Goal: Transaction & Acquisition: Subscribe to service/newsletter

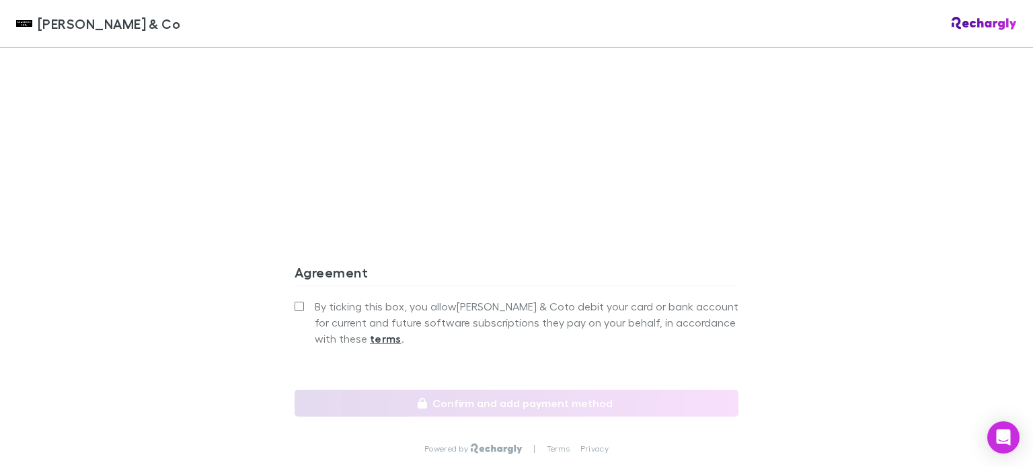
scroll to position [1278, 0]
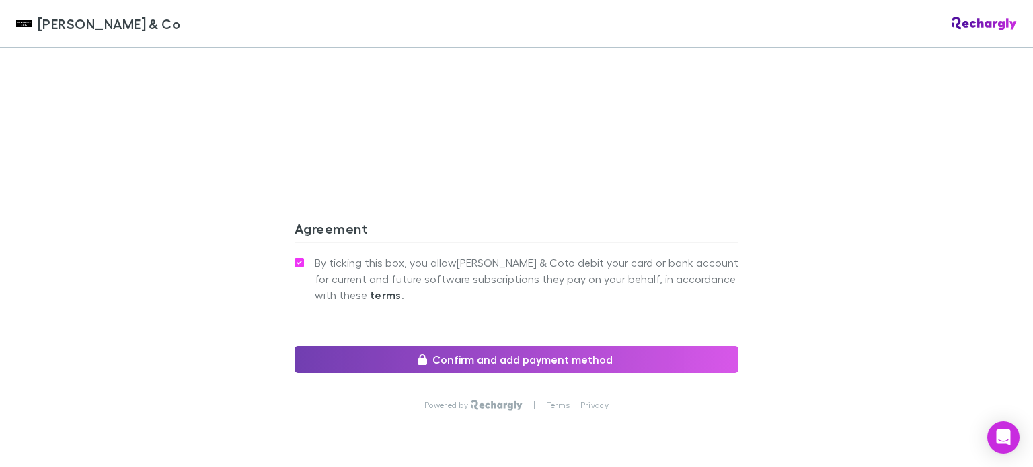
click at [511, 346] on button "Confirm and add payment method" at bounding box center [517, 359] width 444 height 27
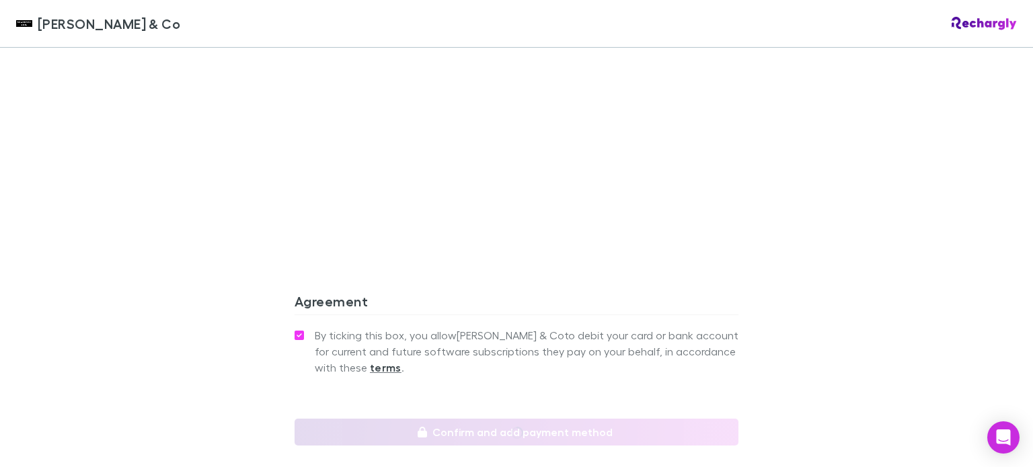
scroll to position [1295, 0]
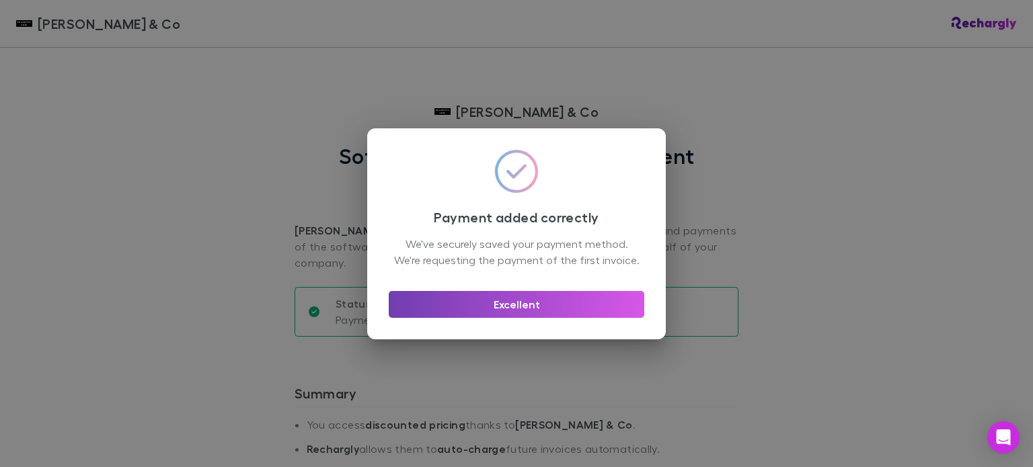
click at [533, 316] on button "Excellent" at bounding box center [517, 304] width 256 height 27
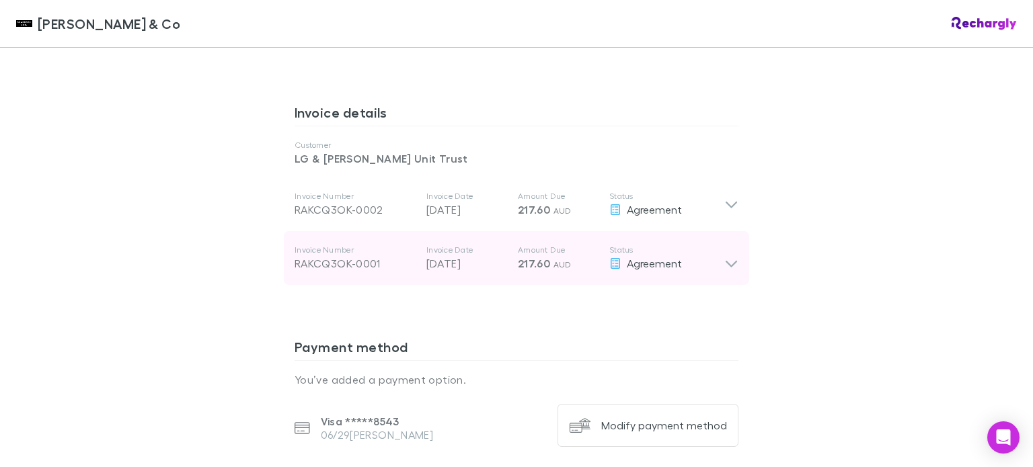
scroll to position [685, 0]
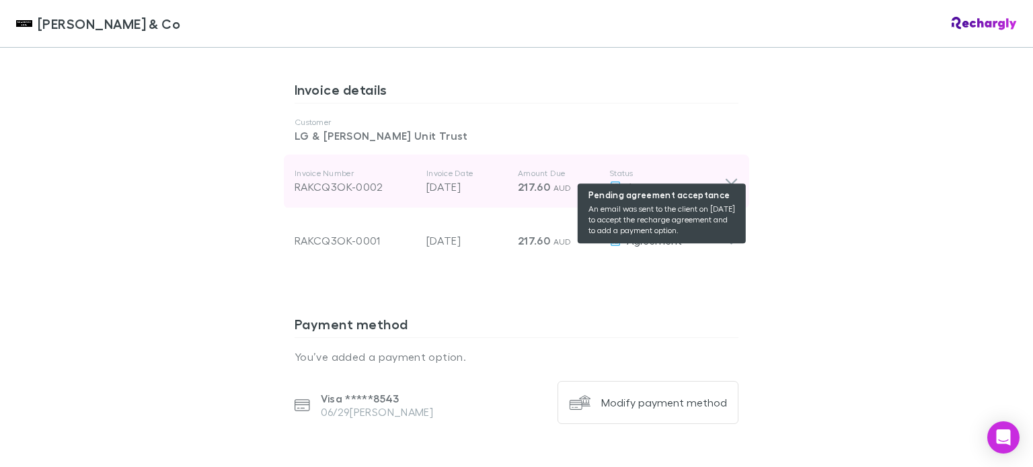
click at [638, 180] on span "Agreement" at bounding box center [654, 186] width 55 height 13
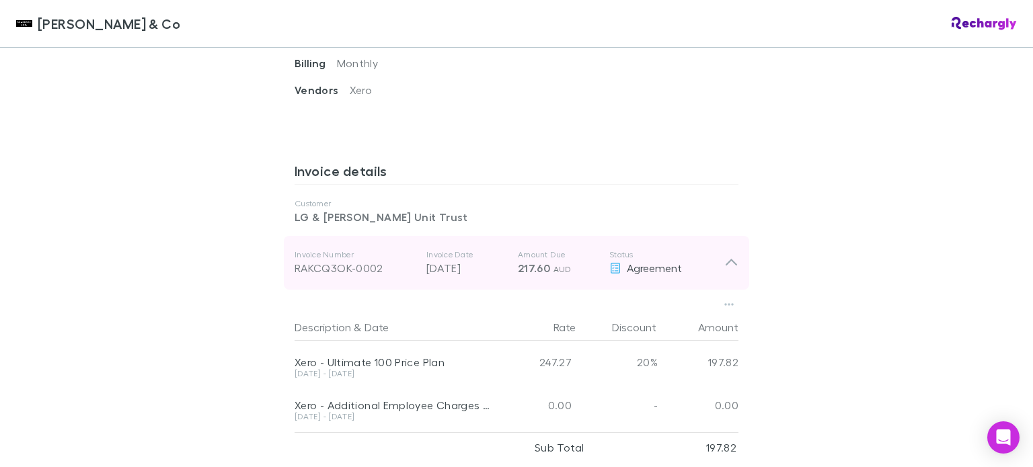
scroll to position [605, 0]
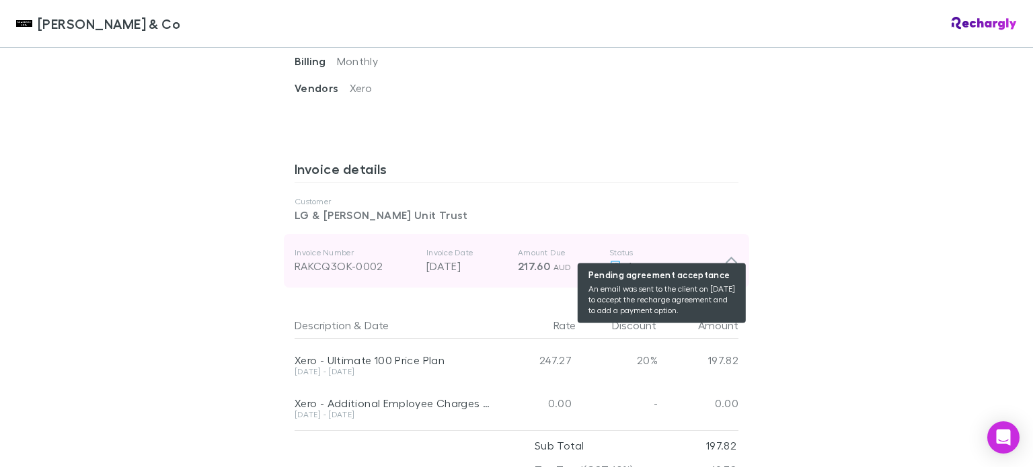
click at [643, 260] on span "Agreement" at bounding box center [654, 266] width 55 height 13
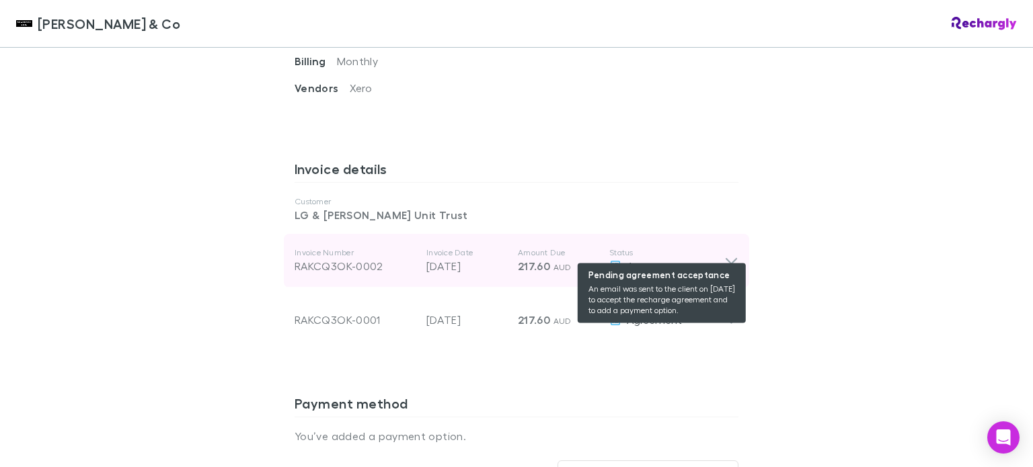
click at [631, 260] on span "Agreement" at bounding box center [654, 266] width 55 height 13
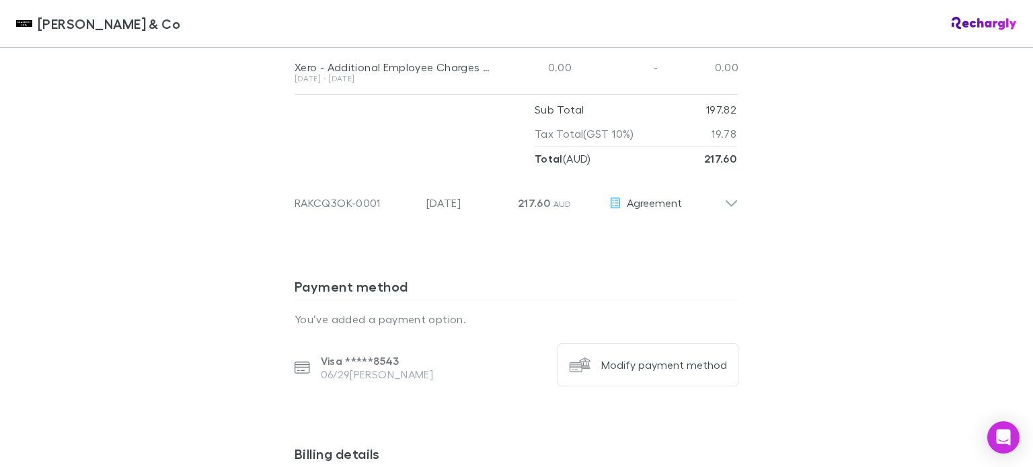
click at [788, 188] on div "Shaddock & Co Shaddock & Co Software subscriptions agreement Shaddock & Co has …" at bounding box center [516, 233] width 1033 height 467
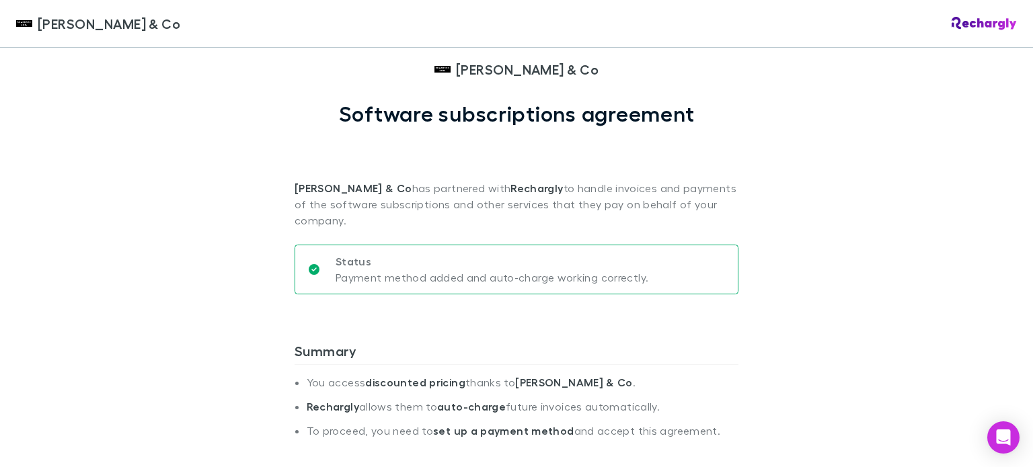
scroll to position [0, 0]
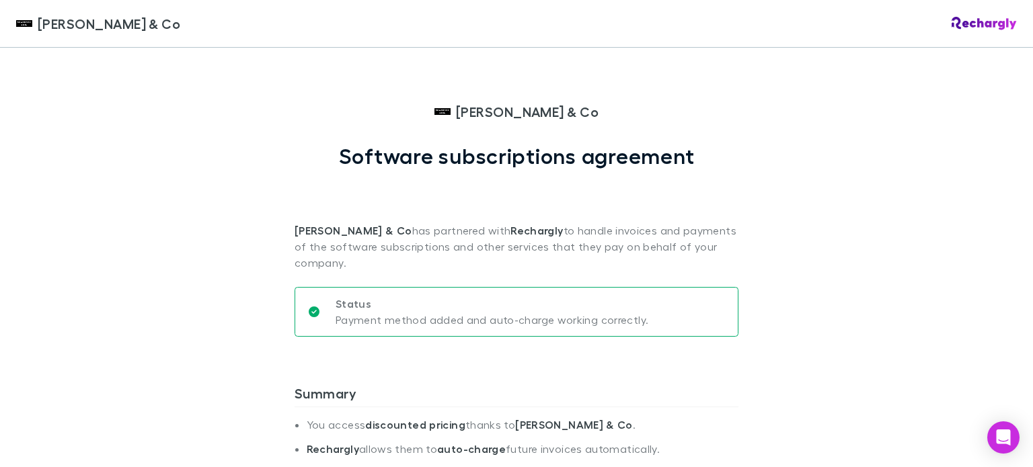
click at [522, 110] on span "[PERSON_NAME] & Co" at bounding box center [527, 112] width 143 height 20
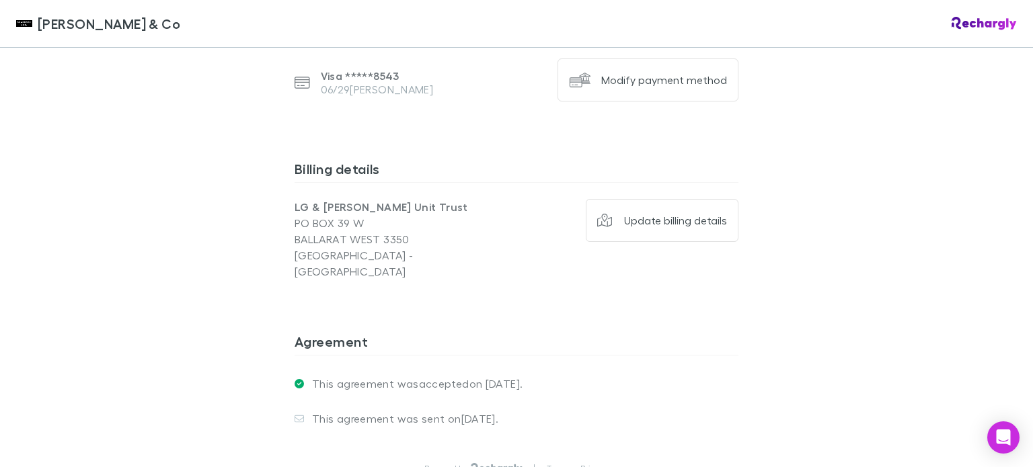
scroll to position [1143, 0]
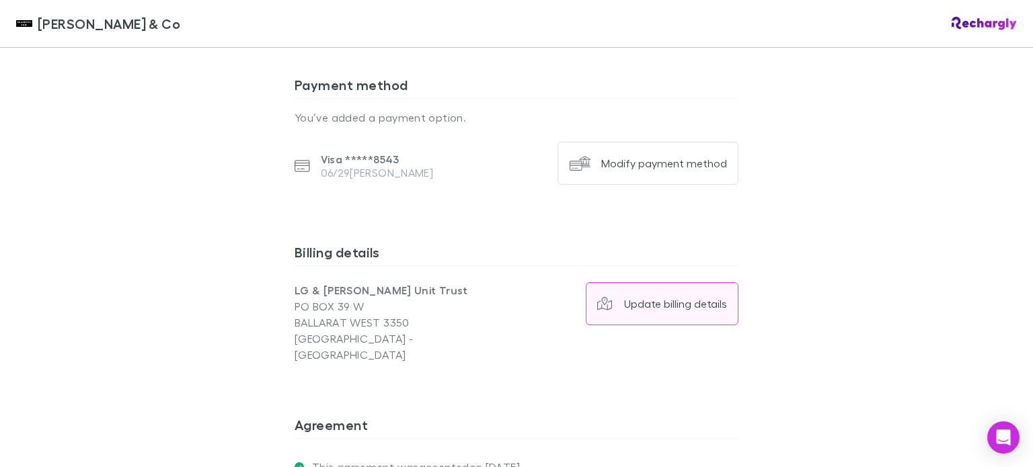
click at [646, 297] on div "Update billing details" at bounding box center [675, 303] width 103 height 13
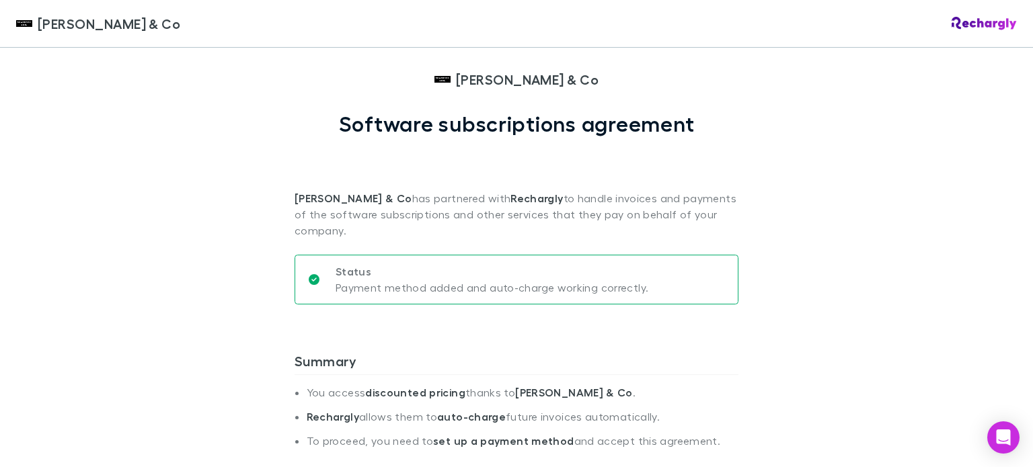
scroll to position [0, 0]
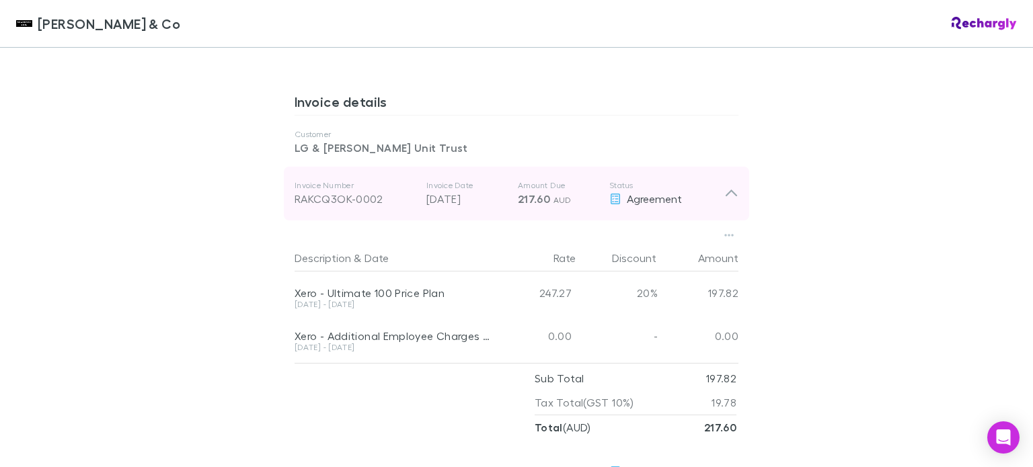
click at [725, 186] on icon at bounding box center [731, 194] width 14 height 16
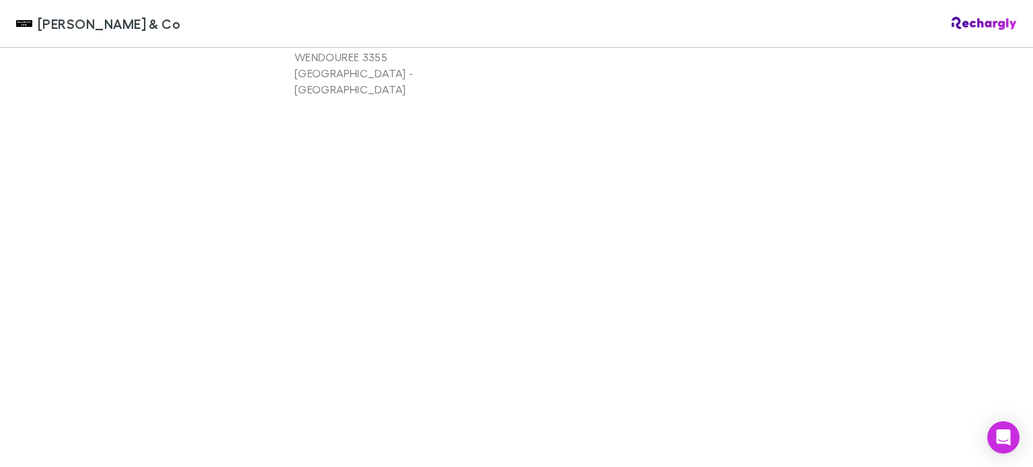
scroll to position [1295, 0]
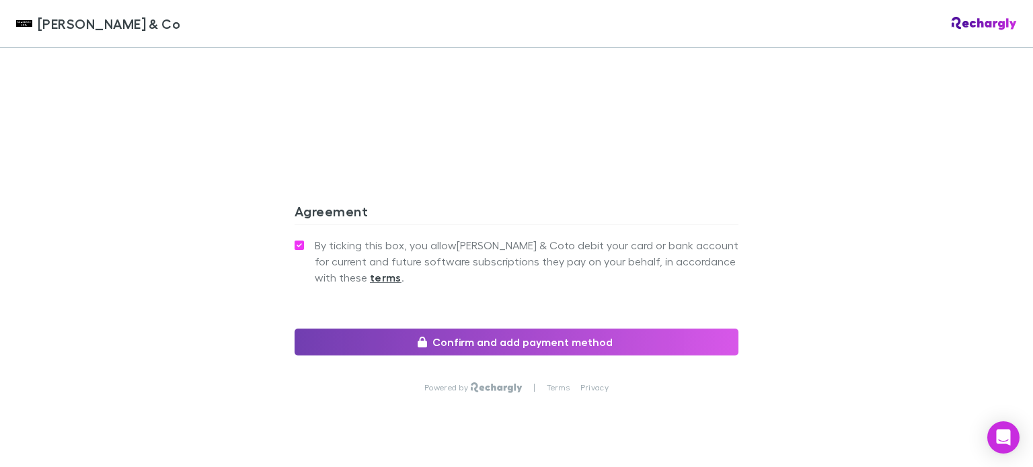
click at [521, 329] on button "Confirm and add payment method" at bounding box center [517, 342] width 444 height 27
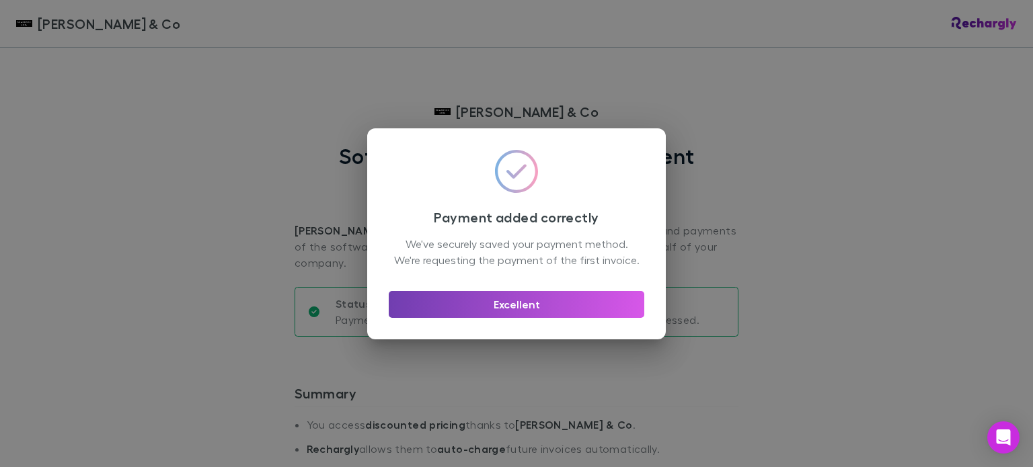
click at [511, 318] on button "Excellent" at bounding box center [517, 304] width 256 height 27
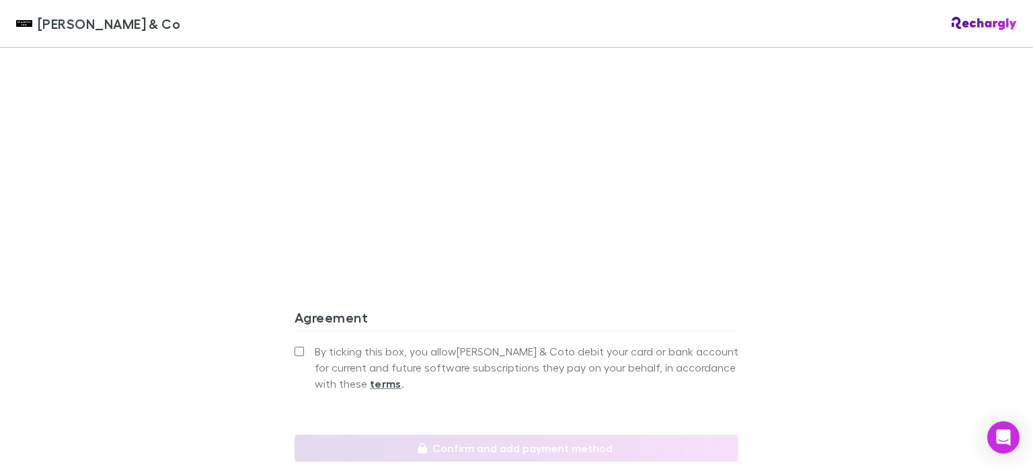
scroll to position [1278, 0]
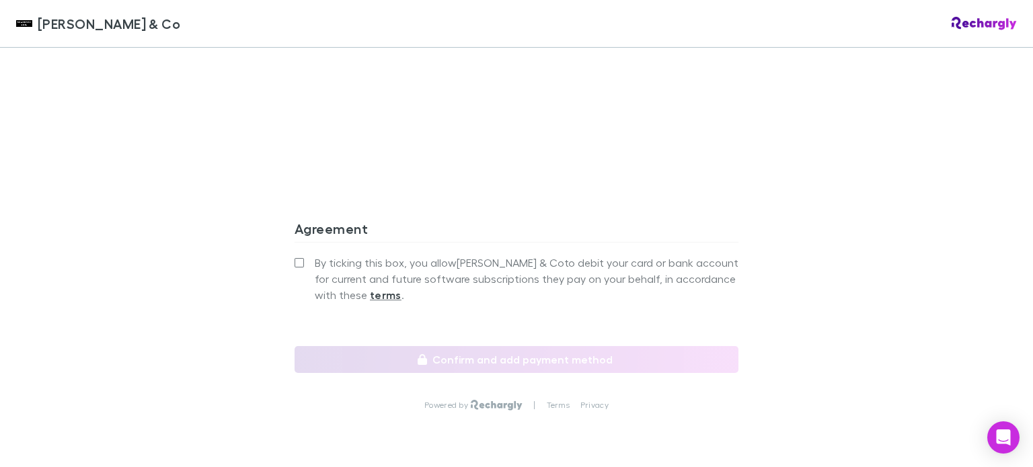
click at [326, 255] on span "By ticking this box, you allow [PERSON_NAME] & Co to debit your card or bank ac…" at bounding box center [527, 279] width 424 height 48
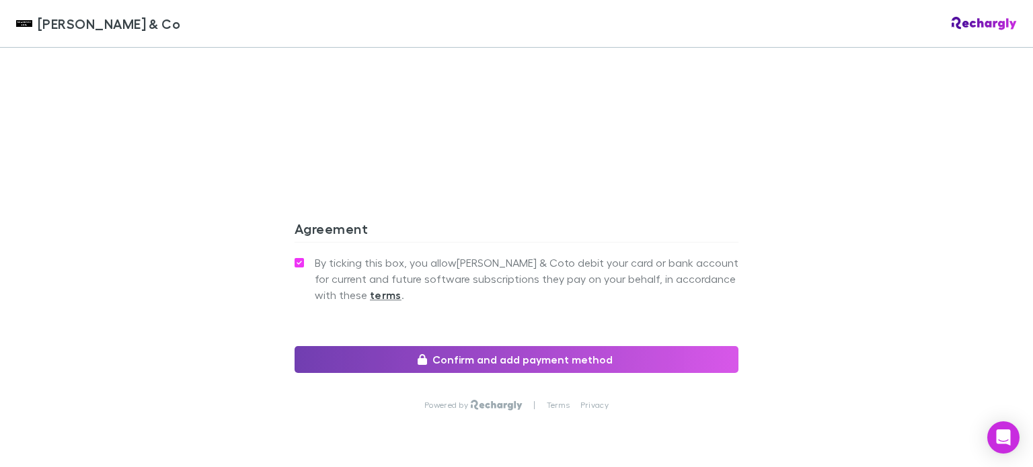
click at [498, 346] on button "Confirm and add payment method" at bounding box center [517, 359] width 444 height 27
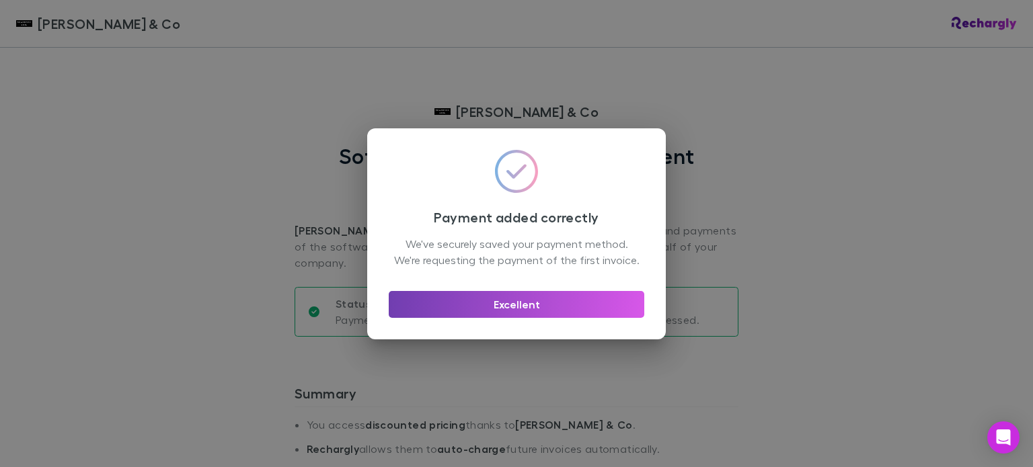
click at [570, 314] on button "Excellent" at bounding box center [517, 304] width 256 height 27
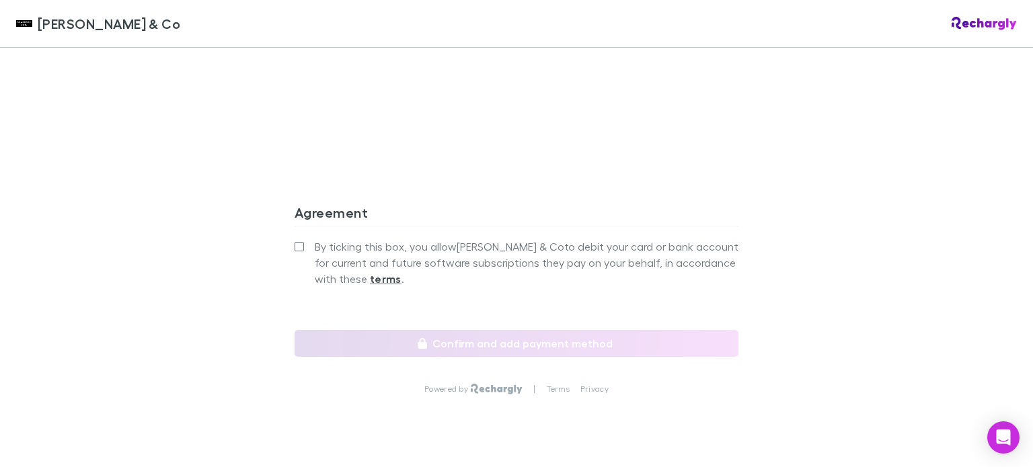
scroll to position [1295, 0]
drag, startPoint x: 448, startPoint y: 225, endPoint x: 435, endPoint y: 223, distance: 12.9
click at [448, 237] on span "By ticking this box, you allow [PERSON_NAME] & Co to debit your card or bank ac…" at bounding box center [527, 261] width 424 height 48
click at [301, 237] on label "By ticking this box, you allow [PERSON_NAME] & Co to debit your card or bank ac…" at bounding box center [517, 261] width 444 height 48
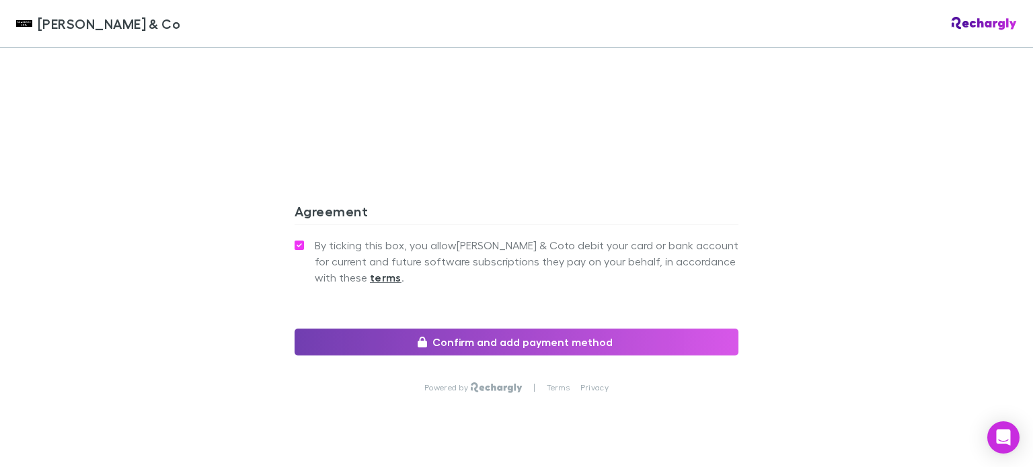
click at [492, 329] on button "Confirm and add payment method" at bounding box center [517, 342] width 444 height 27
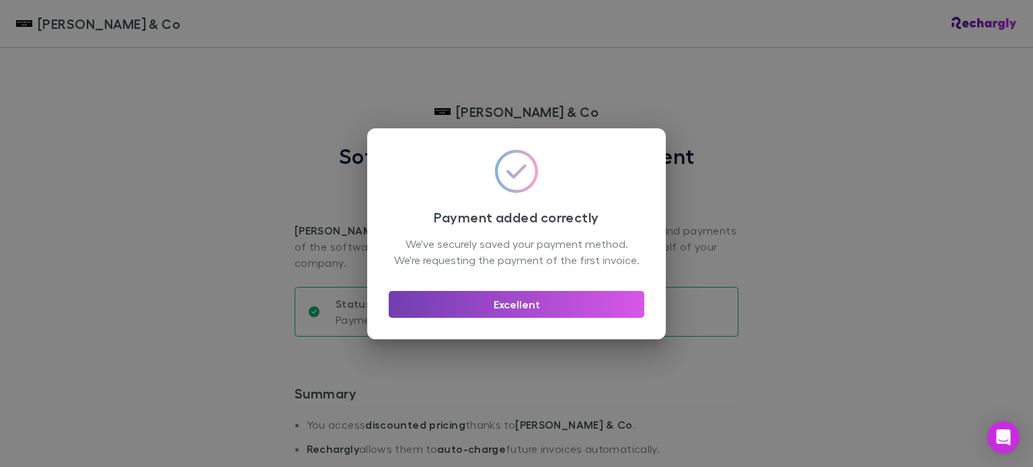
click at [557, 315] on button "Excellent" at bounding box center [517, 304] width 256 height 27
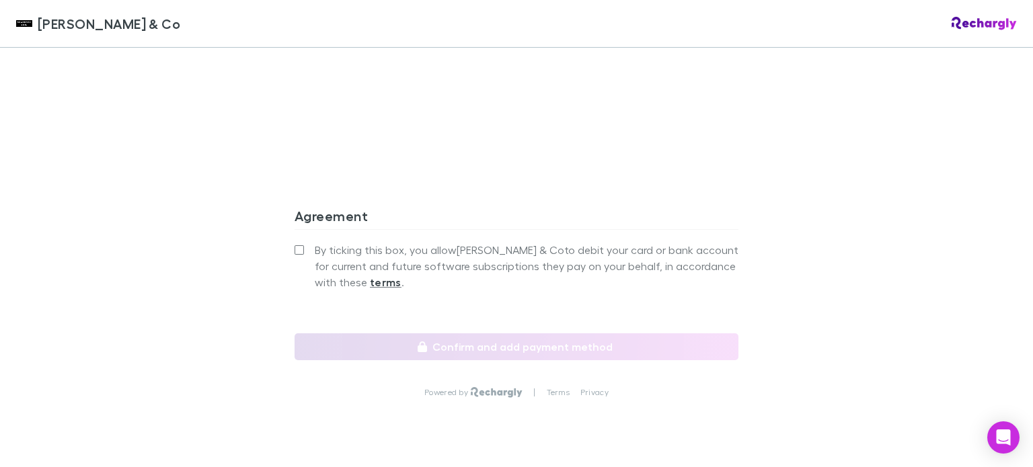
scroll to position [1295, 0]
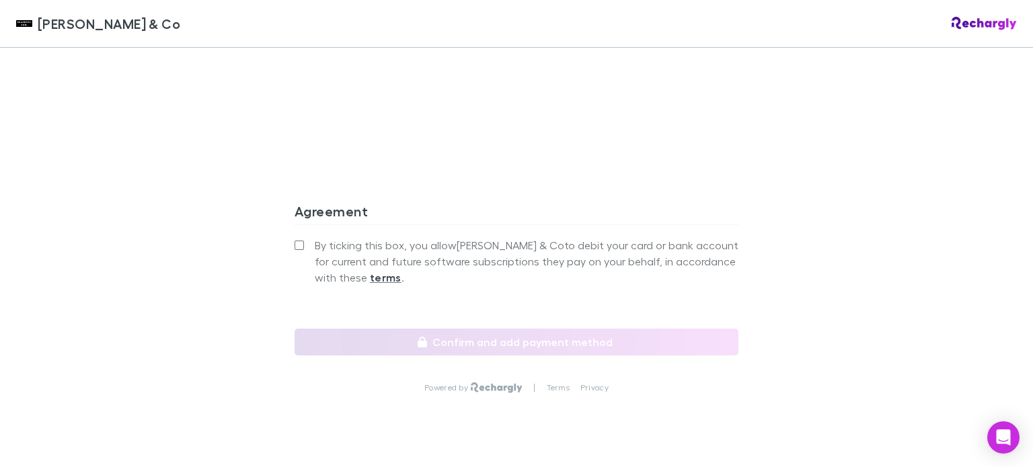
click at [460, 237] on span "By ticking this box, you allow Shaddock & Co to debit your card or bank account…" at bounding box center [527, 261] width 424 height 48
click at [301, 237] on label "By ticking this box, you allow Shaddock & Co to debit your card or bank account…" at bounding box center [517, 261] width 444 height 48
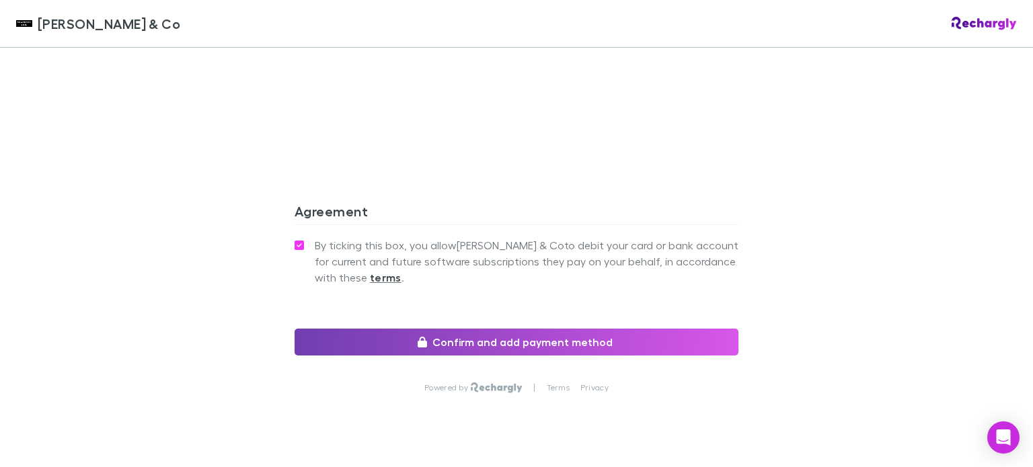
click at [525, 329] on button "Confirm and add payment method" at bounding box center [517, 342] width 444 height 27
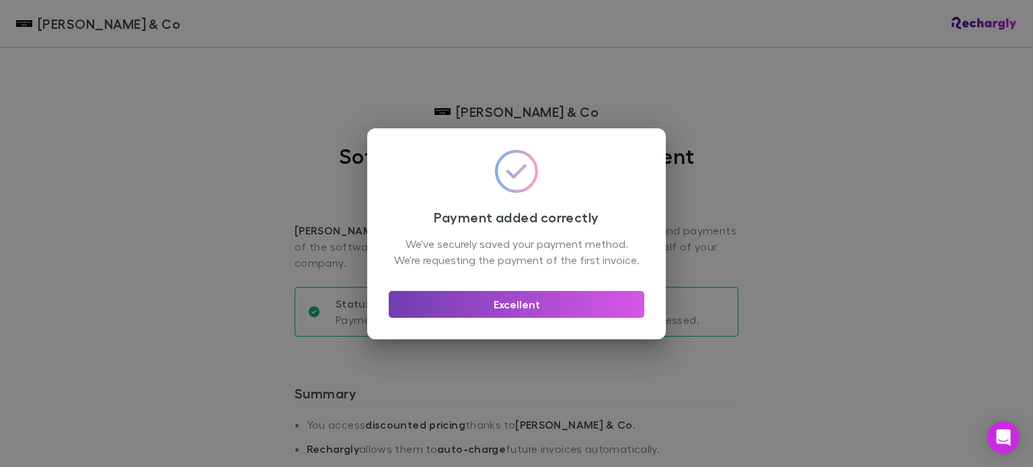
click at [559, 317] on button "Excellent" at bounding box center [517, 304] width 256 height 27
